Goal: Task Accomplishment & Management: Complete application form

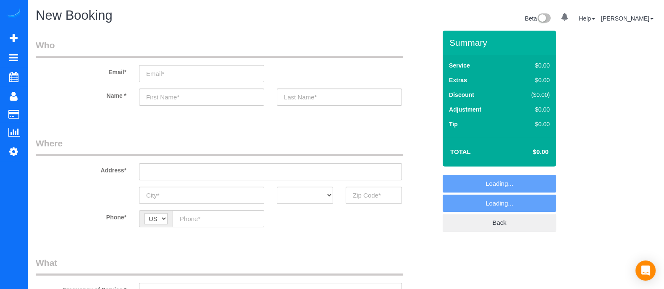
select select "object:2579"
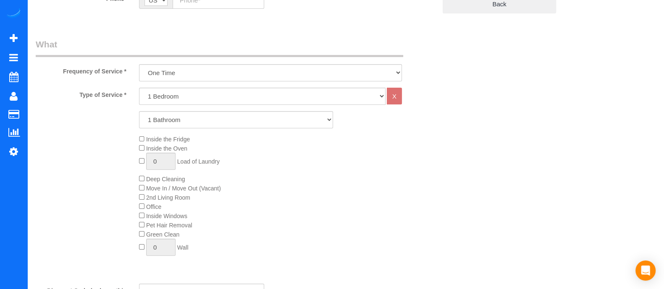
scroll to position [224, 0]
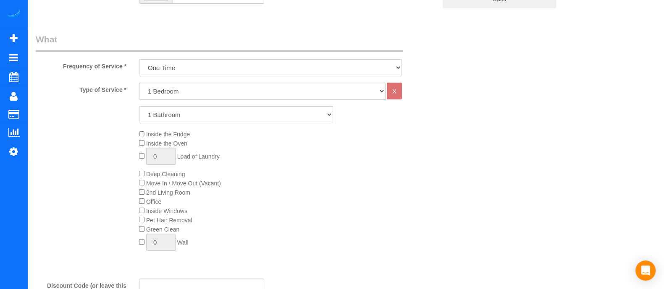
drag, startPoint x: 228, startPoint y: 97, endPoint x: 176, endPoint y: 129, distance: 60.7
click at [176, 129] on div "Type of Service * 1 Bedroom 2 Bedrooms 3 Bedrooms 4 Bedrooms 5 Bedrooms 6 Bedro…" at bounding box center [236, 178] width 401 height 190
select select "3"
click at [139, 83] on select "1 Bedroom 2 Bedrooms 3 Bedrooms 4 Bedrooms 5 Bedrooms 6 Bedrooms" at bounding box center [262, 91] width 247 height 17
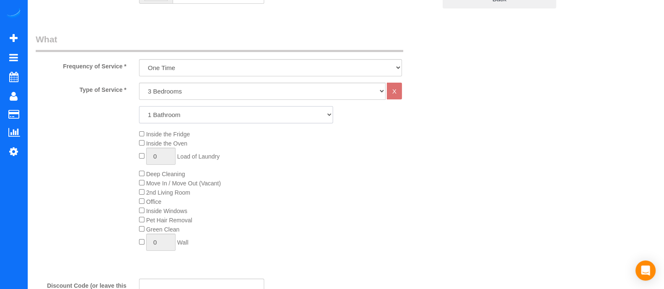
drag, startPoint x: 175, startPoint y: 118, endPoint x: 169, endPoint y: 141, distance: 24.4
click at [169, 141] on div "Type of Service * 1 Bedroom 2 Bedrooms 3 Bedrooms 4 Bedrooms 5 Bedrooms 6 Bedro…" at bounding box center [236, 178] width 401 height 190
select select "2"
click at [139, 106] on select "1 Bathroom 2 Bathrooms 3 Bathrooms 4 Bathrooms 5 Bathrooms 6 Bathrooms" at bounding box center [236, 114] width 194 height 17
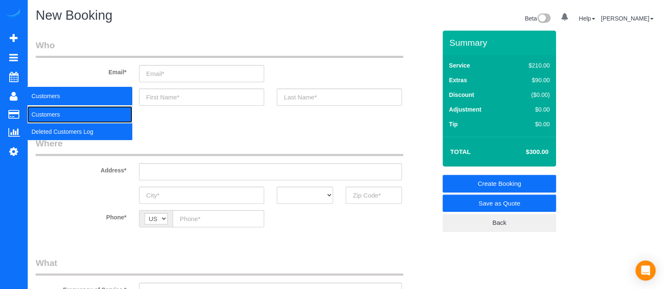
click at [44, 116] on link "Customers" at bounding box center [79, 114] width 105 height 17
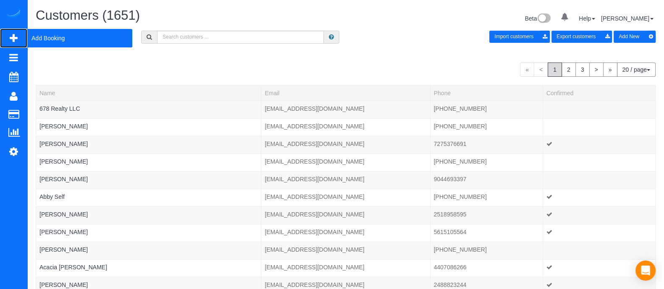
click at [56, 44] on span "Add Booking" at bounding box center [79, 38] width 105 height 19
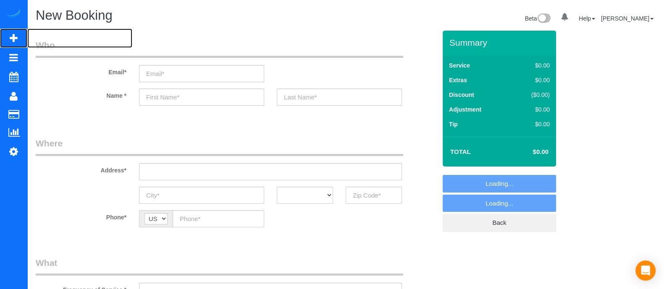
select select "object:3228"
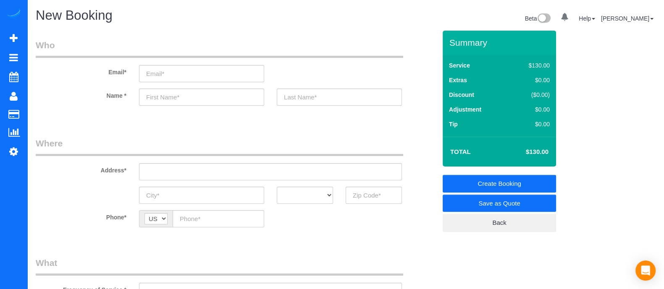
click at [148, 116] on fieldset "Who Email* Name *" at bounding box center [236, 80] width 401 height 82
click at [187, 101] on input "text" at bounding box center [201, 97] width 125 height 17
type input "T"
type input "[PERSON_NAME]."
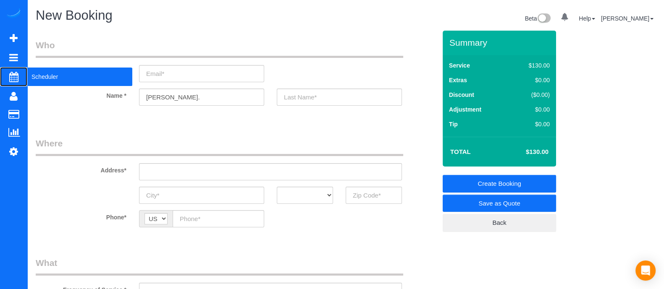
click at [39, 79] on span "Scheduler" at bounding box center [79, 76] width 105 height 19
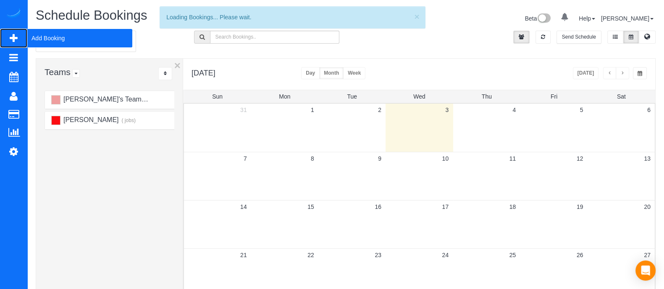
click at [75, 42] on span "Add Booking" at bounding box center [79, 38] width 105 height 19
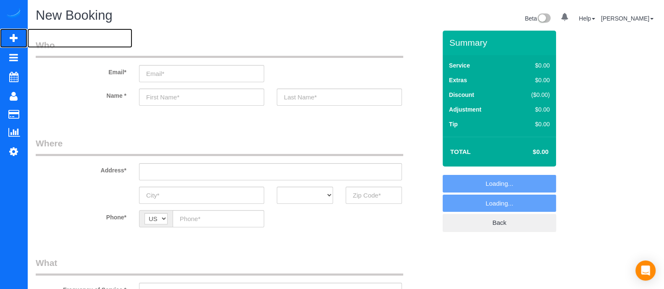
select select "object:3802"
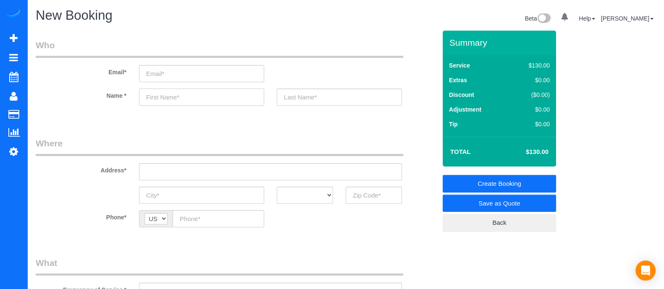
click at [183, 100] on input "text" at bounding box center [201, 97] width 125 height 17
type input "[PERSON_NAME]"
click at [358, 188] on input "text" at bounding box center [374, 195] width 56 height 17
type input "3"
click at [363, 198] on input "30078" at bounding box center [374, 195] width 56 height 17
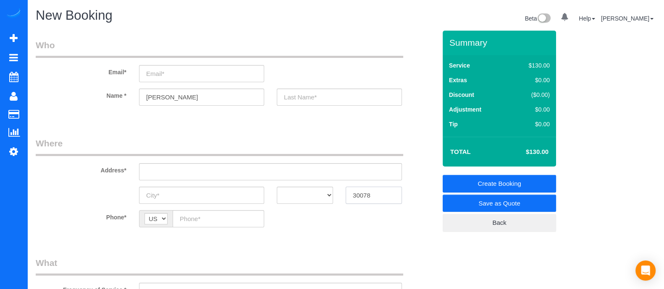
click at [363, 198] on input "30078" at bounding box center [374, 195] width 56 height 17
type input "30078"
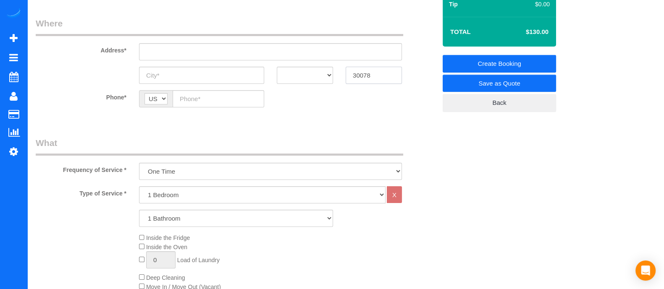
scroll to position [135, 0]
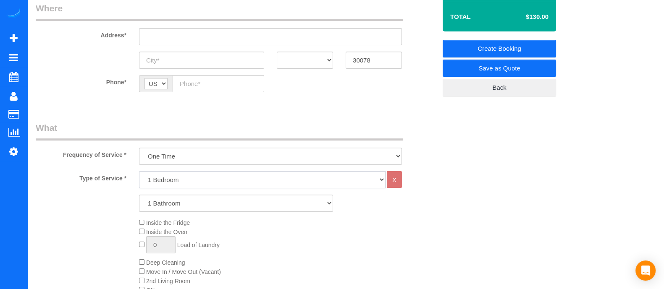
click at [239, 179] on select "1 Bedroom 2 Bedrooms 3 Bedrooms 4 Bedrooms 5 Bedrooms 6 Bedrooms" at bounding box center [262, 179] width 247 height 17
click at [139, 171] on select "1 Bedroom 2 Bedrooms 3 Bedrooms 4 Bedrooms 5 Bedrooms 6 Bedrooms" at bounding box center [262, 179] width 247 height 17
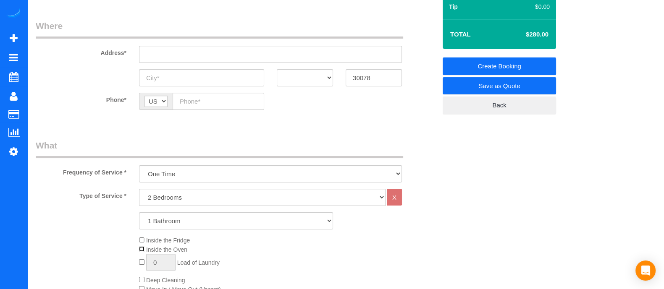
scroll to position [120, 0]
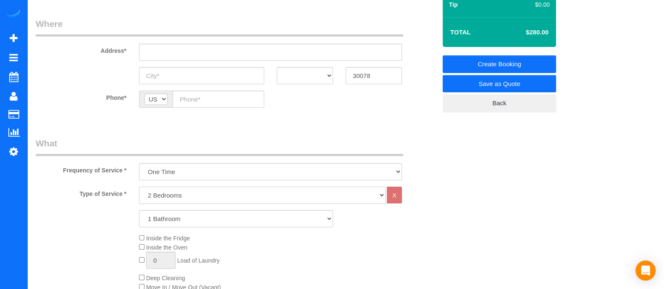
click at [170, 198] on select "1 Bedroom 2 Bedrooms 3 Bedrooms 4 Bedrooms 5 Bedrooms 6 Bedrooms" at bounding box center [262, 195] width 247 height 17
select select "1"
click at [139, 187] on select "1 Bedroom 2 Bedrooms 3 Bedrooms 4 Bedrooms 5 Bedrooms 6 Bedrooms" at bounding box center [262, 195] width 247 height 17
drag, startPoint x: 166, startPoint y: 202, endPoint x: 163, endPoint y: 214, distance: 12.8
click at [163, 214] on select "1 Bathroom 2 Bathrooms 3 Bathrooms 4 Bathrooms 5 Bathrooms 6 Bathrooms" at bounding box center [236, 218] width 194 height 17
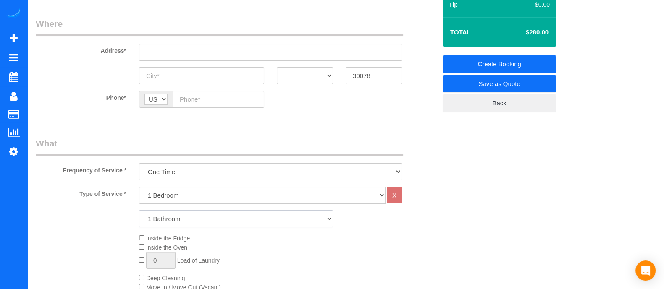
select select "2"
click at [139, 210] on select "1 Bathroom 2 Bathrooms 3 Bathrooms 4 Bathrooms 5 Bathrooms 6 Bathrooms" at bounding box center [236, 218] width 194 height 17
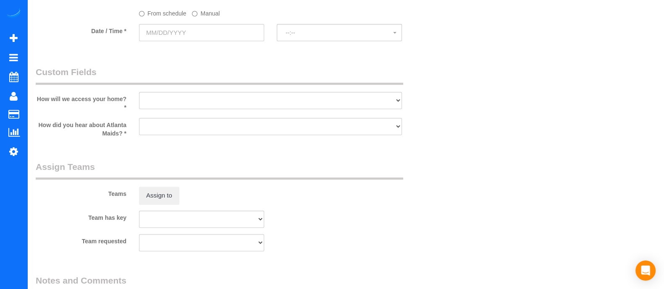
scroll to position [869, 0]
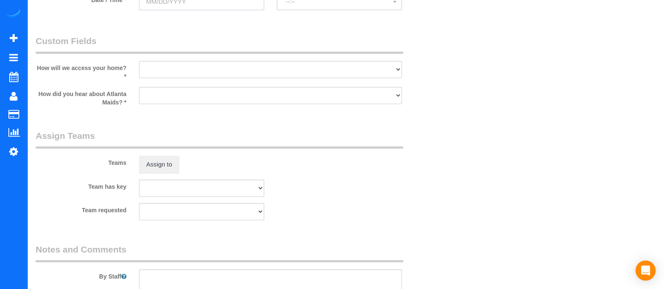
click at [236, 3] on input "text" at bounding box center [201, 1] width 125 height 17
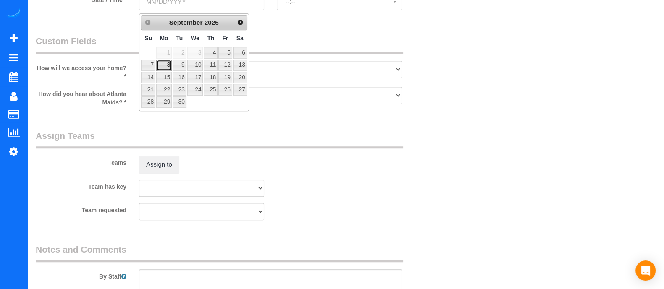
click at [164, 65] on link "8" at bounding box center [164, 65] width 16 height 11
type input "[DATE]"
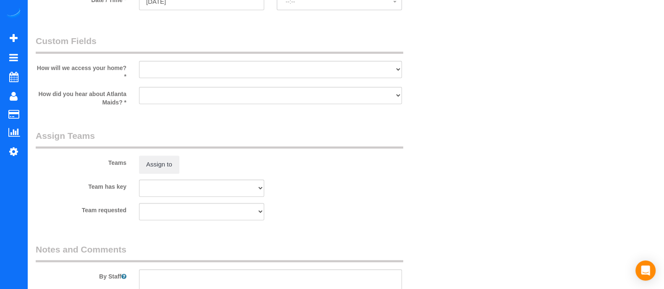
select select "spot1"
click at [351, 4] on span "8:00AM - 10:00AM" at bounding box center [340, 1] width 108 height 7
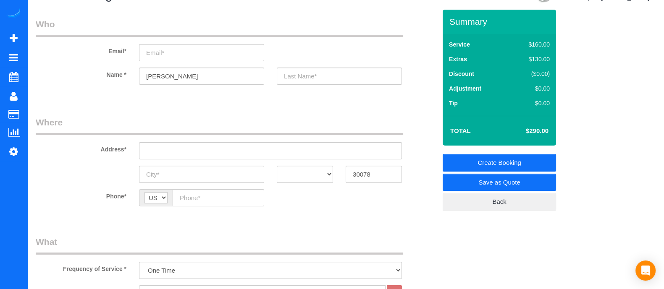
scroll to position [0, 0]
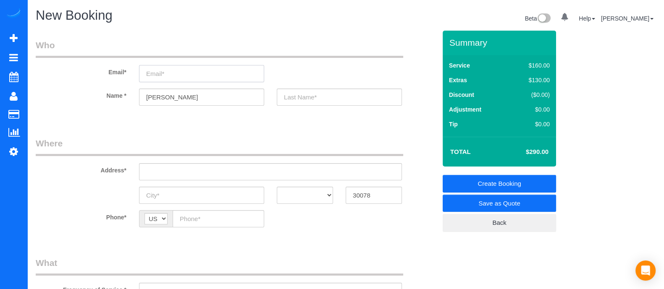
click at [173, 69] on input "email" at bounding box center [201, 73] width 125 height 17
type input "[EMAIL_ADDRESS][DOMAIN_NAME]"
select select "spot21"
drag, startPoint x: 246, startPoint y: 73, endPoint x: 98, endPoint y: 79, distance: 148.0
click at [98, 79] on div "Email* [EMAIL_ADDRESS][DOMAIN_NAME]" at bounding box center [235, 60] width 413 height 43
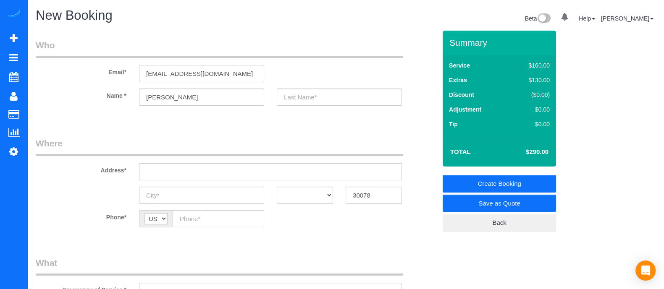
paste input "[EMAIL_ADDRESS][DOMAIN_NAME]"
type input "[EMAIL_ADDRESS][DOMAIN_NAME]"
click at [324, 102] on input "text" at bounding box center [339, 97] width 125 height 17
select select "spot41"
click at [288, 95] on input "[PERSON_NAME]" at bounding box center [339, 97] width 125 height 17
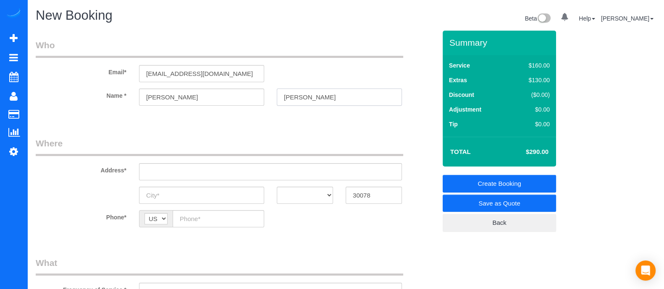
type input "[PERSON_NAME]"
click at [268, 169] on input "text" at bounding box center [270, 171] width 263 height 17
drag, startPoint x: 235, startPoint y: 177, endPoint x: 96, endPoint y: 171, distance: 139.2
click at [96, 171] on div "Address* [STREET_ADDRESS][PERSON_NAME]" at bounding box center [235, 158] width 413 height 43
paste input "Hutch Ln SWSnellville, [GEOGRAPHIC_DATA] 30078"
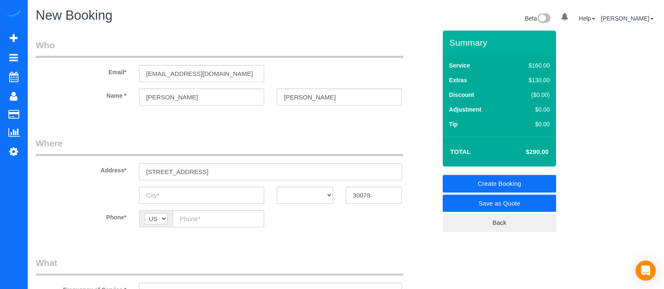
click at [197, 171] on input "[STREET_ADDRESS]" at bounding box center [270, 171] width 263 height 17
click at [210, 172] on input "[STREET_ADDRESS]" at bounding box center [270, 171] width 263 height 17
type input "[STREET_ADDRESS]"
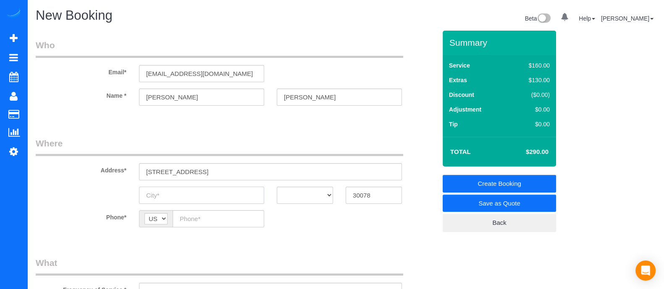
paste input "Snellville"
click at [197, 204] on input "Snellville" at bounding box center [201, 195] width 125 height 17
type input "Snellville"
click at [317, 199] on select "AK AL AR AZ CA CO CT DC DE [GEOGRAPHIC_DATA] [GEOGRAPHIC_DATA] HI IA ID IL IN K…" at bounding box center [305, 195] width 56 height 17
select select "GA"
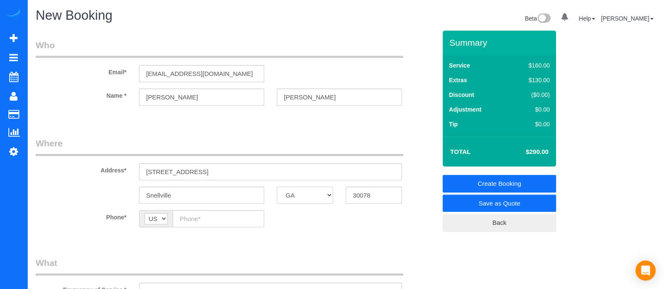
click at [277, 187] on select "AK AL AR AZ CA CO CT DC DE [GEOGRAPHIC_DATA] [GEOGRAPHIC_DATA] HI IA ID IL IN K…" at bounding box center [305, 195] width 56 height 17
paste input "[PHONE_NUMBER]"
click at [201, 216] on input "[PHONE_NUMBER]" at bounding box center [219, 218] width 92 height 17
type input "[PHONE_NUMBER]"
drag, startPoint x: 315, startPoint y: 97, endPoint x: 281, endPoint y: 98, distance: 34.0
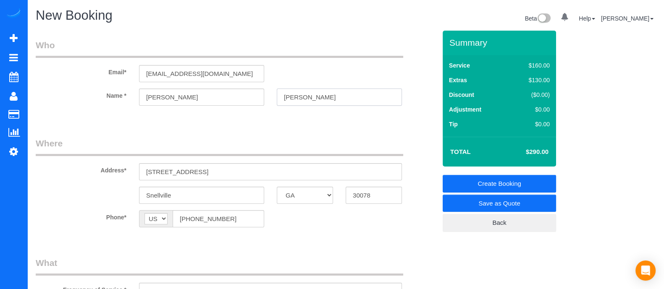
click at [281, 98] on input "[PERSON_NAME]" at bounding box center [339, 97] width 125 height 17
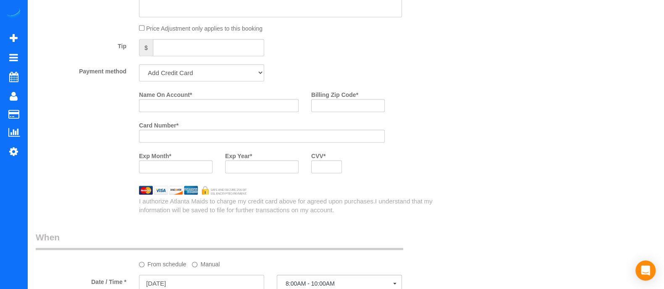
scroll to position [588, 0]
click at [251, 114] on div "Name On Account *" at bounding box center [219, 101] width 172 height 31
click at [250, 107] on input "Name On Account *" at bounding box center [219, 103] width 160 height 13
click at [248, 106] on input "Name On Account *" at bounding box center [219, 103] width 160 height 13
paste input "[PERSON_NAME]"
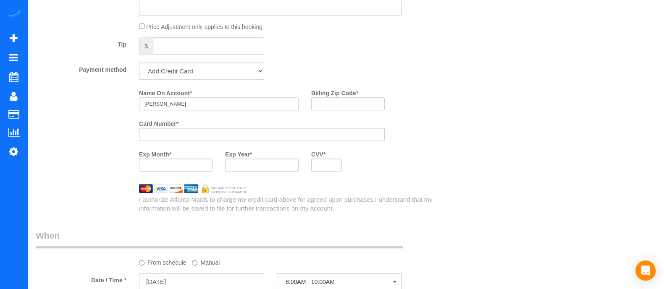
type input "[PERSON_NAME]"
click at [347, 107] on input "Billing Zip Code *" at bounding box center [348, 103] width 74 height 13
type input "30078"
click at [266, 172] on div at bounding box center [262, 165] width 74 height 13
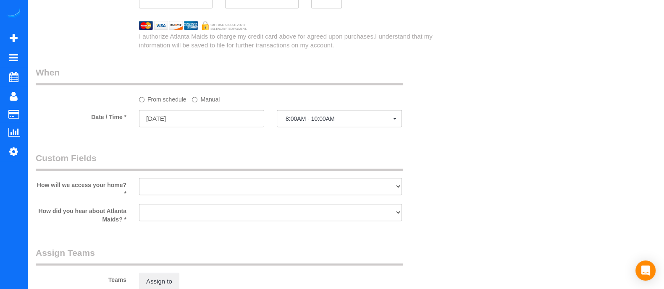
scroll to position [755, 0]
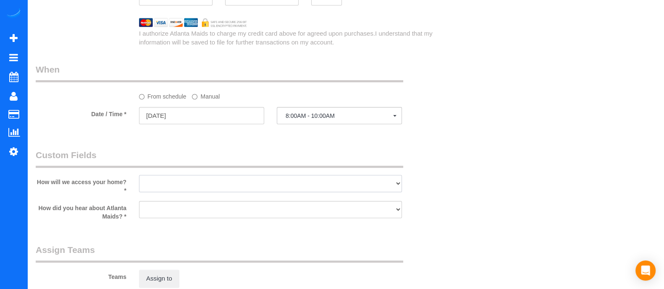
click at [237, 179] on select "I will leave a key I will provide an access code Someone will be home Go to apa…" at bounding box center [270, 183] width 263 height 17
select select "number:3"
click at [139, 178] on select "I will leave a key I will provide an access code Someone will be home Go to apa…" at bounding box center [270, 183] width 263 height 17
click at [199, 214] on select "Google Yelp From a friend Social media Other" at bounding box center [270, 209] width 263 height 17
select select "number:6"
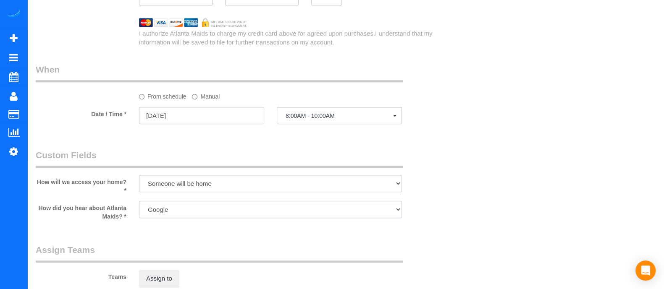
click at [139, 204] on select "Google Yelp From a friend Social media Other" at bounding box center [270, 209] width 263 height 17
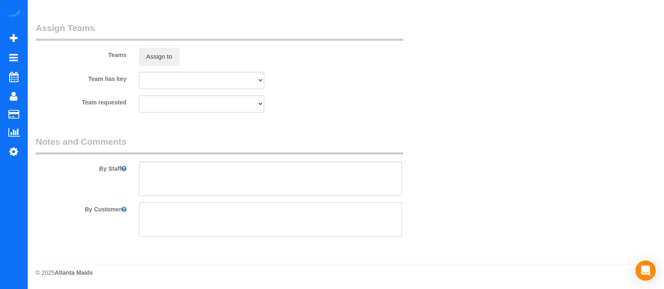
scroll to position [0, 0]
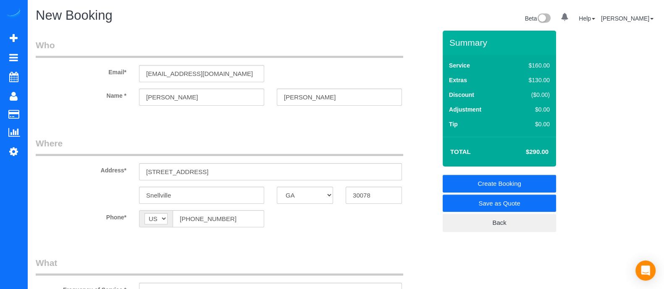
click at [534, 187] on link "Create Booking" at bounding box center [499, 184] width 113 height 18
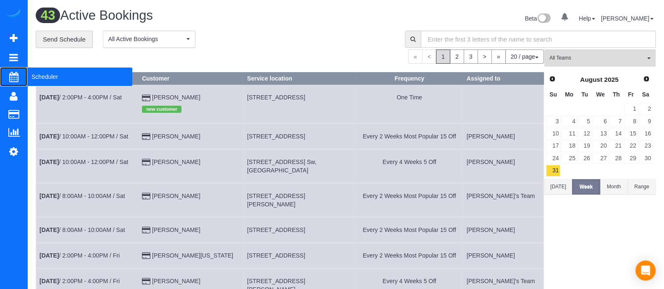
click at [35, 75] on span "Scheduler" at bounding box center [79, 76] width 105 height 19
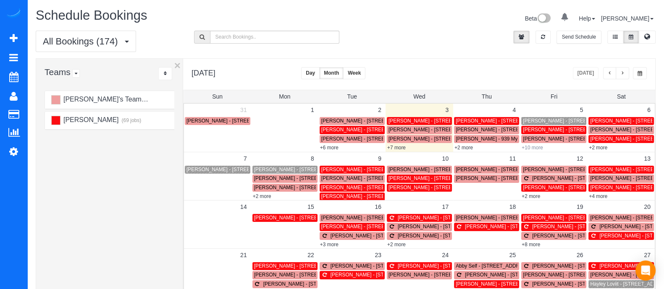
click at [534, 149] on link "+10 more" at bounding box center [532, 148] width 21 height 6
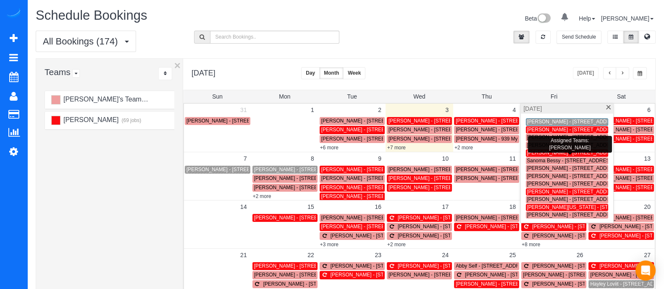
click at [563, 154] on span "[PERSON_NAME] - [STREET_ADDRESS]" at bounding box center [574, 153] width 95 height 6
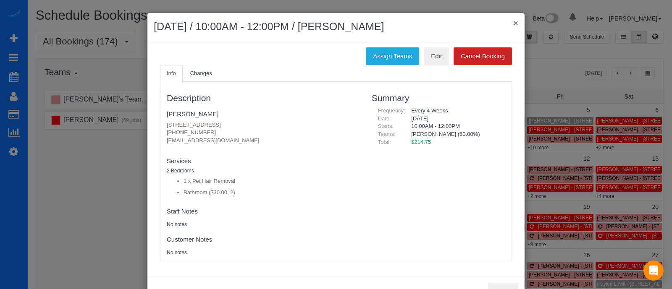
click at [513, 23] on button "×" at bounding box center [515, 22] width 5 height 9
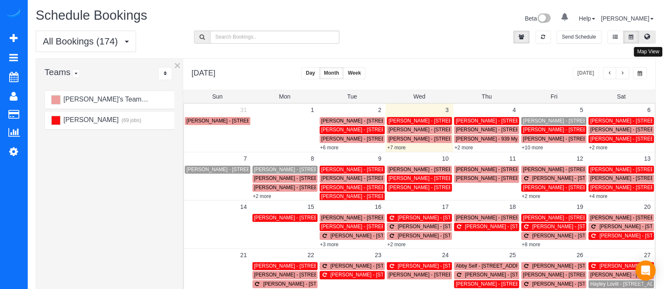
click at [646, 37] on icon at bounding box center [647, 36] width 6 height 5
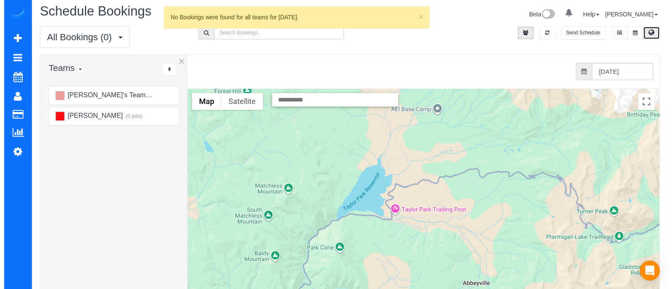
scroll to position [4, 0]
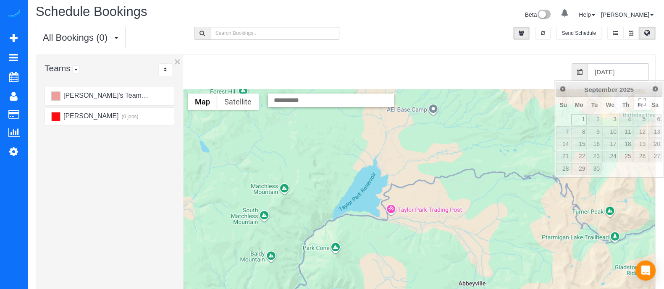
click at [623, 78] on input "[DATE]" at bounding box center [618, 71] width 61 height 17
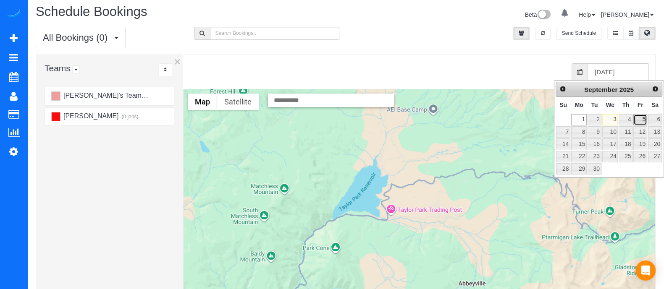
click at [643, 124] on link "5" at bounding box center [640, 119] width 13 height 11
type input "[DATE]"
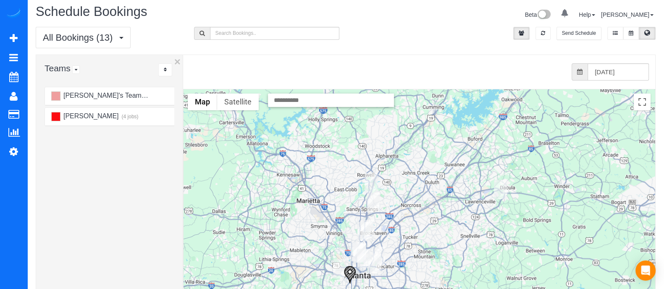
click at [500, 189] on img "09/05/2025 2:00PM - Gabrielle Washington - 855 Elderberry Ct Lawrenceville Ga, …" at bounding box center [500, 189] width 13 height 19
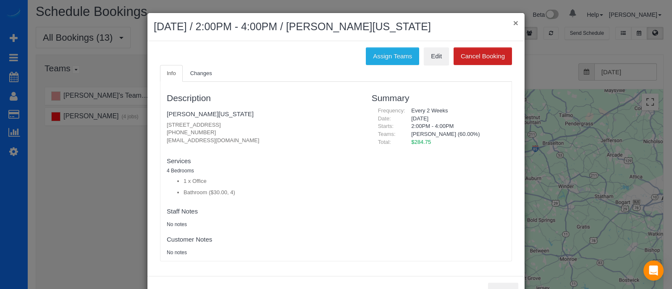
click at [513, 23] on button "×" at bounding box center [515, 22] width 5 height 9
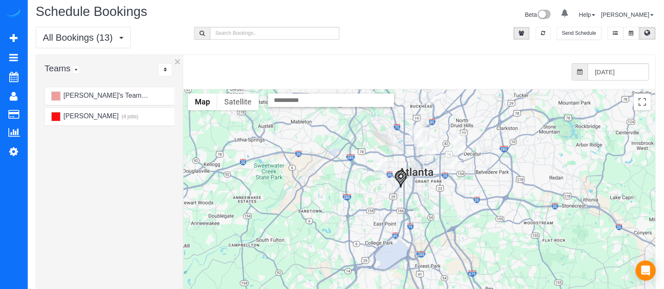
drag, startPoint x: 376, startPoint y: 268, endPoint x: 479, endPoint y: 121, distance: 179.3
click at [479, 121] on div at bounding box center [419, 256] width 471 height 335
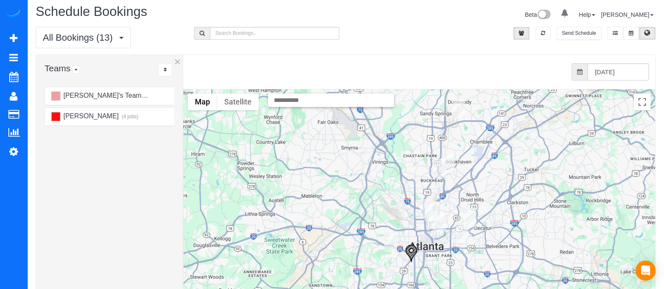
drag, startPoint x: 500, startPoint y: 116, endPoint x: 485, endPoint y: 193, distance: 77.9
click at [485, 193] on div at bounding box center [419, 256] width 471 height 335
click at [414, 255] on img "09/05/2025 8:00AM - Jordan Hughes - 978 Allene Ave Sw, Atlanta, GA 30310" at bounding box center [411, 254] width 13 height 18
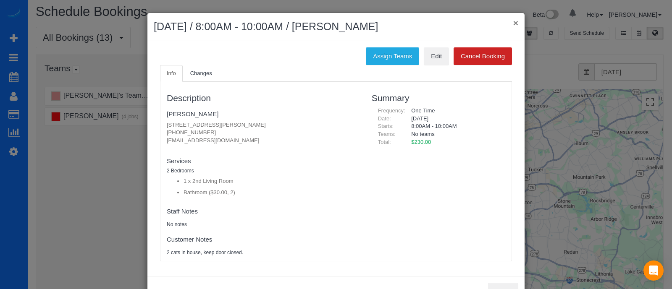
click at [513, 22] on button "×" at bounding box center [515, 22] width 5 height 9
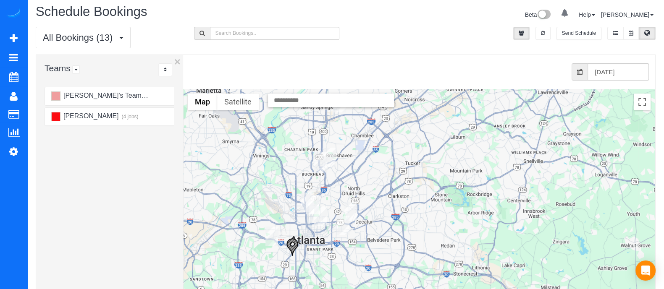
drag, startPoint x: 516, startPoint y: 177, endPoint x: 391, endPoint y: 185, distance: 125.4
click at [391, 185] on div at bounding box center [419, 256] width 471 height 335
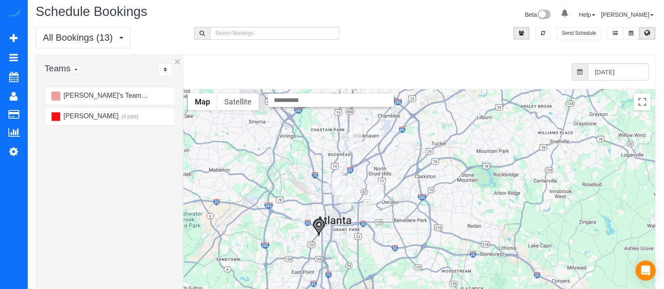
drag, startPoint x: 398, startPoint y: 164, endPoint x: 429, endPoint y: 144, distance: 36.6
click at [429, 144] on div at bounding box center [419, 256] width 471 height 335
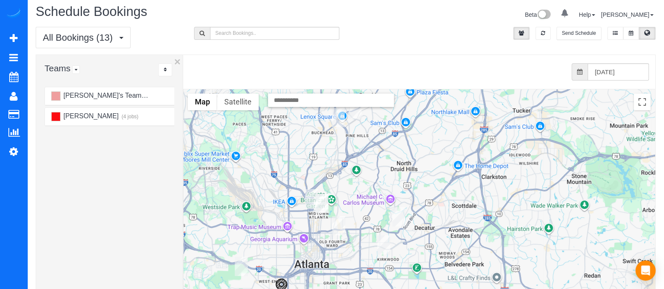
click at [323, 201] on img "09/05/2025 10:00AM - Mary Early - 275 13th St Ne, 901, Atlanta, GA 30309" at bounding box center [322, 203] width 13 height 19
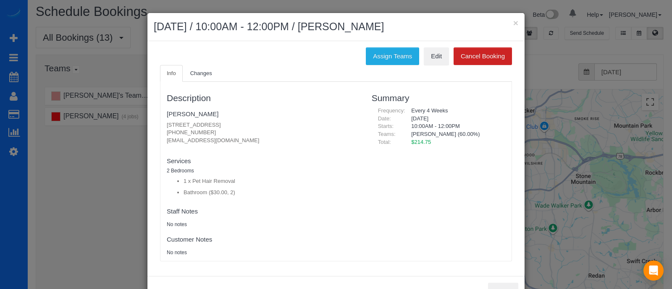
click at [571, 158] on div "× [DATE] / 10:00AM - 12:00PM / [PERSON_NAME] Assign Teams Edit Cancel Booking I…" at bounding box center [336, 144] width 672 height 289
click at [513, 20] on button "×" at bounding box center [515, 22] width 5 height 9
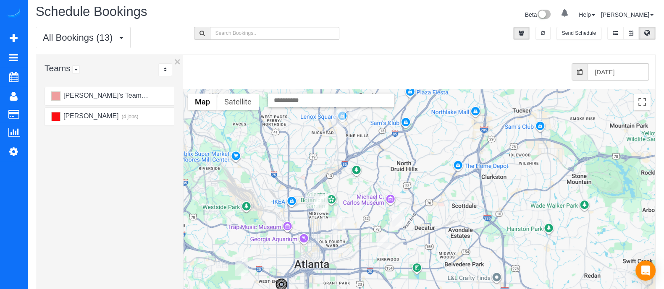
click at [307, 198] on img "09/05/2025 12:00PM - Orlando Johnson - 1230 W Peachtree St Nw, 2112, Atlanta, G…" at bounding box center [311, 198] width 13 height 19
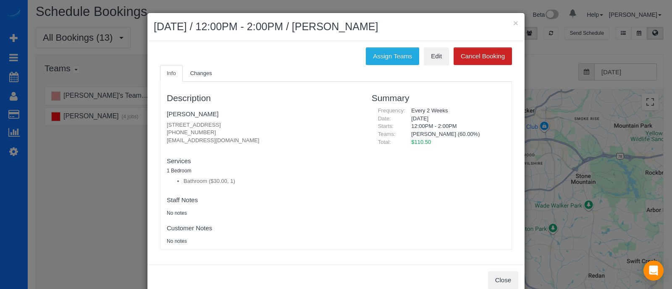
click at [515, 21] on div "× [DATE] / 12:00PM - 2:00PM / [PERSON_NAME]" at bounding box center [335, 27] width 377 height 28
click at [513, 22] on button "×" at bounding box center [515, 22] width 5 height 9
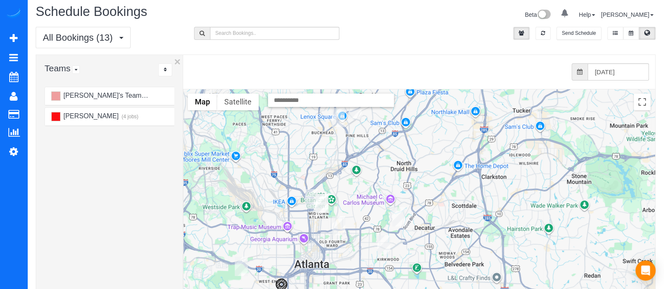
click at [342, 123] on img "09/05/2025 8:00AM - Mathew Polito - 12 Arc Way Neatlanta, Ga 30305, Usa, Atlant…" at bounding box center [338, 117] width 13 height 19
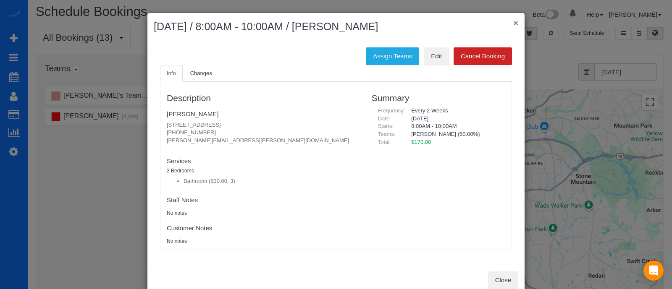
click at [513, 25] on button "×" at bounding box center [515, 22] width 5 height 9
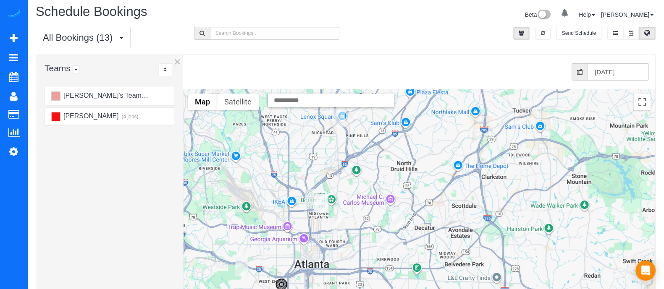
click at [312, 198] on img "09/05/2025 12:00PM - Orlando Johnson - 1230 W Peachtree St Nw, 2112, Atlanta, G…" at bounding box center [311, 198] width 13 height 19
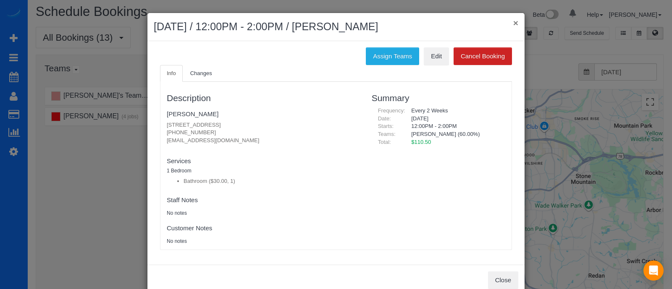
click at [513, 20] on button "×" at bounding box center [515, 22] width 5 height 9
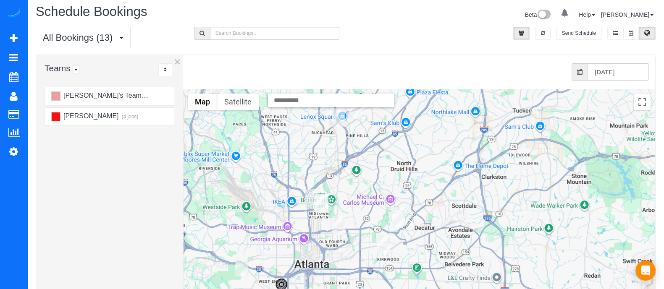
click at [284, 285] on img "09/05/2025 8:00AM - Jordan Hughes - 978 Allene Ave Sw, Atlanta, GA 30310" at bounding box center [281, 288] width 13 height 18
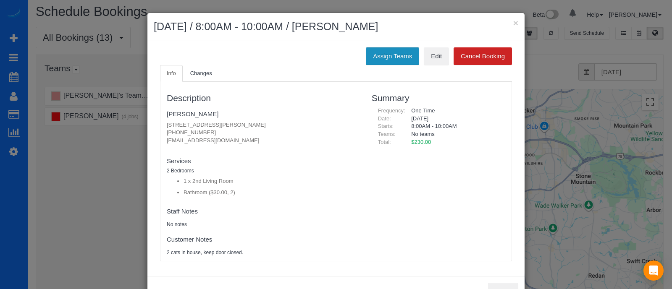
click at [391, 58] on button "Assign Teams" at bounding box center [392, 56] width 53 height 18
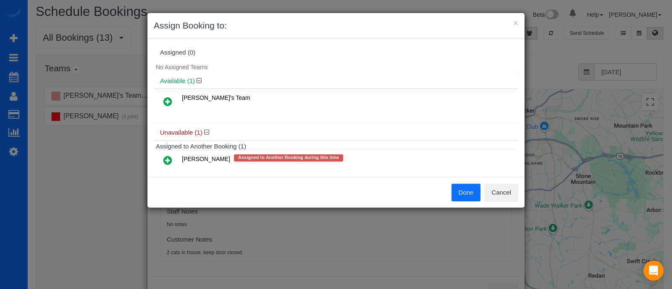
click at [171, 161] on icon at bounding box center [167, 160] width 9 height 10
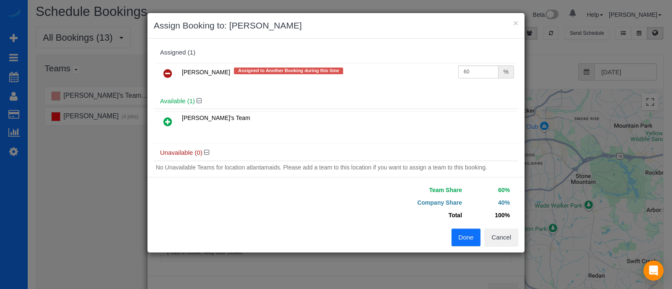
click at [462, 238] on button "Done" at bounding box center [466, 238] width 29 height 18
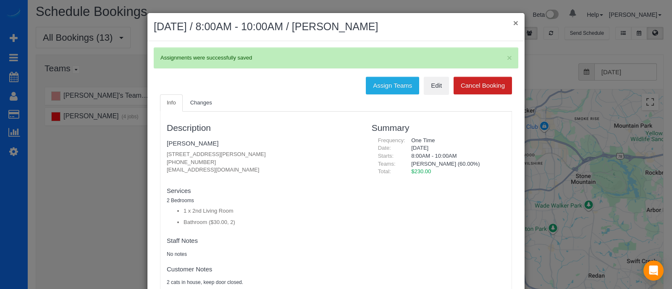
click at [513, 23] on button "×" at bounding box center [515, 22] width 5 height 9
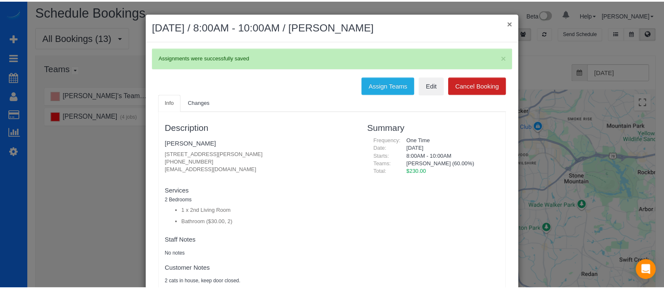
scroll to position [11, 0]
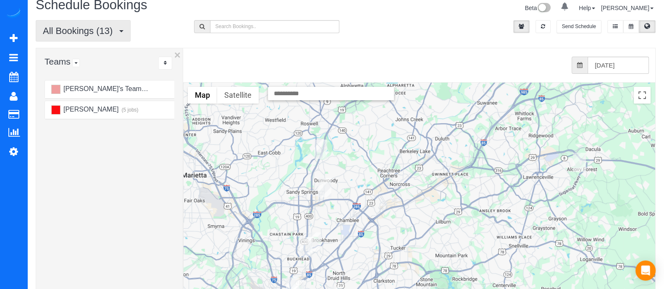
click at [61, 27] on span "All Bookings (13)" at bounding box center [80, 31] width 74 height 11
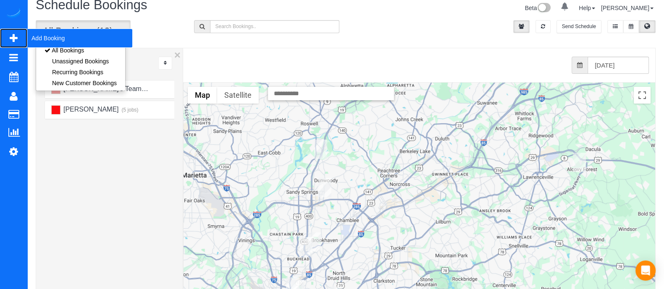
click at [48, 41] on span "Add Booking" at bounding box center [79, 38] width 105 height 19
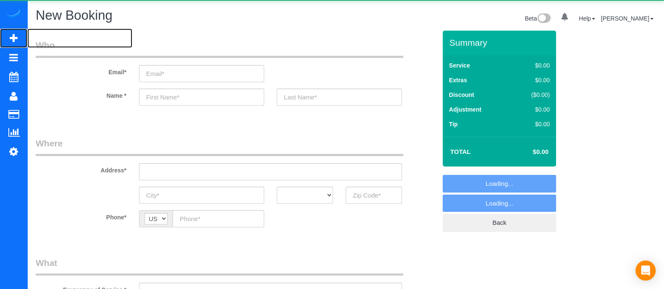
select select "object:5566"
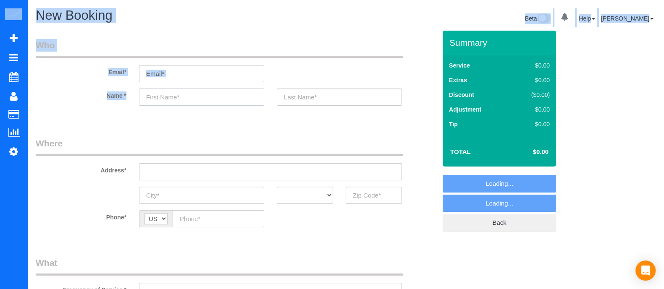
click at [193, 98] on input "text" at bounding box center [201, 97] width 125 height 17
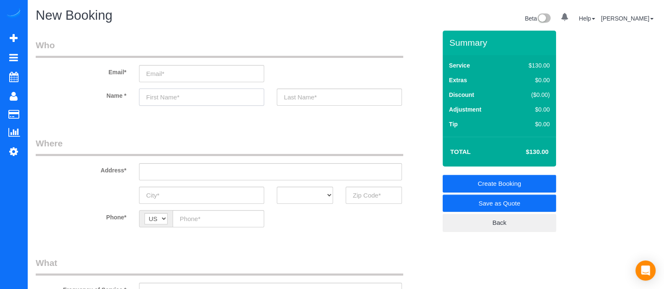
click at [191, 102] on input "text" at bounding box center [201, 97] width 125 height 17
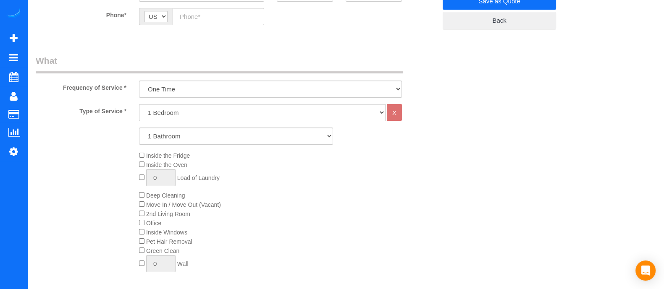
scroll to position [195, 0]
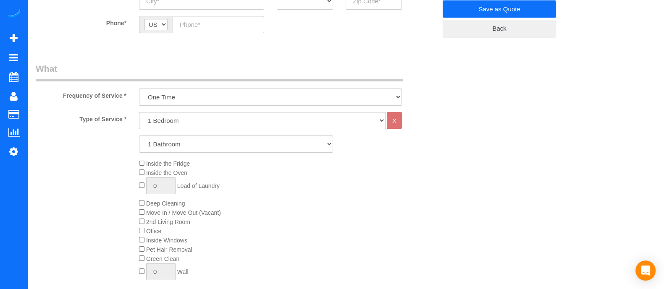
type input "[PERSON_NAME]"
click at [229, 113] on select "1 Bedroom 2 Bedrooms 3 Bedrooms 4 Bedrooms 5 Bedrooms 6 Bedrooms" at bounding box center [262, 120] width 247 height 17
select select "4"
click at [139, 112] on select "1 Bedroom 2 Bedrooms 3 Bedrooms 4 Bedrooms 5 Bedrooms 6 Bedrooms" at bounding box center [262, 120] width 247 height 17
click at [171, 179] on div "Type of Service * 1 Bedroom 2 Bedrooms 3 Bedrooms 4 Bedrooms 5 Bedrooms 6 Bedro…" at bounding box center [236, 207] width 401 height 190
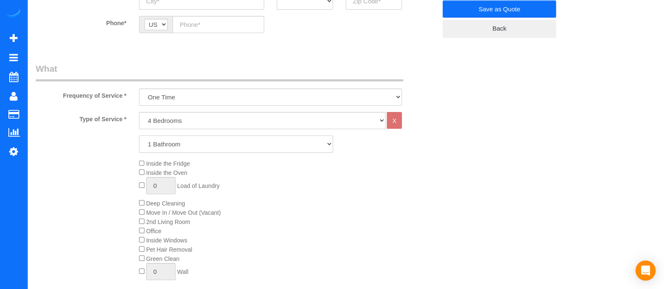
select select "3"
drag, startPoint x: 193, startPoint y: 149, endPoint x: 171, endPoint y: 179, distance: 37.1
click at [139, 136] on select "1 Bathroom 2 Bathrooms 3 Bathrooms 4 Bathrooms 5 Bathrooms 6 Bathrooms" at bounding box center [236, 144] width 194 height 17
click at [391, 212] on div "Inside the Fridge Inside the Oven 0 Load of Laundry Deep Cleaning Move In / Mov…" at bounding box center [288, 222] width 310 height 126
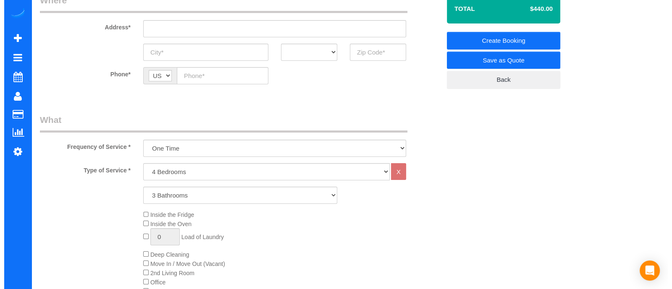
scroll to position [0, 0]
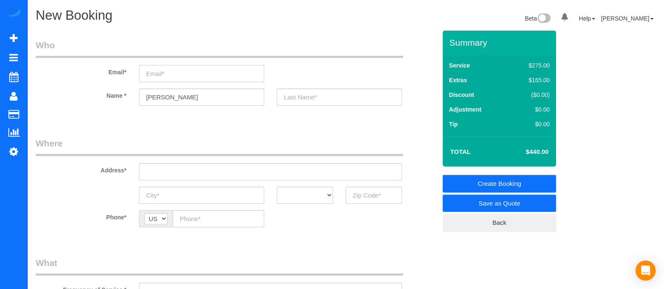
click at [185, 65] on input "email" at bounding box center [201, 73] width 125 height 17
type input "I"
type input "[EMAIL_ADDRESS][DOMAIN_NAME]"
click at [311, 91] on input "text" at bounding box center [339, 97] width 125 height 17
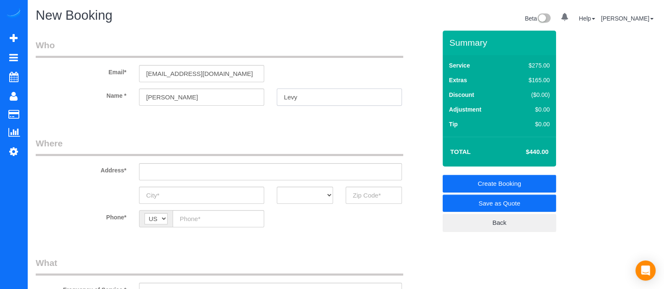
type input "Levy"
click at [507, 202] on link "Save as Quote" at bounding box center [499, 204] width 113 height 18
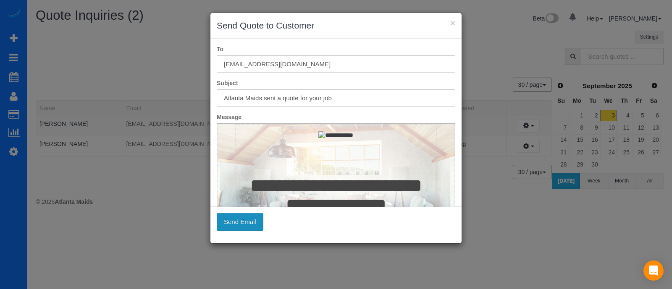
click at [241, 226] on button "Send Email" at bounding box center [240, 222] width 47 height 18
